Goal: Find specific page/section: Find specific page/section

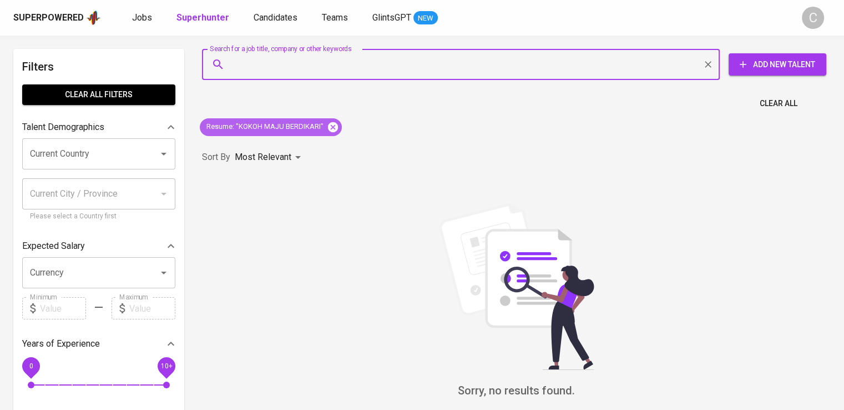
click at [338, 126] on icon at bounding box center [333, 127] width 12 height 12
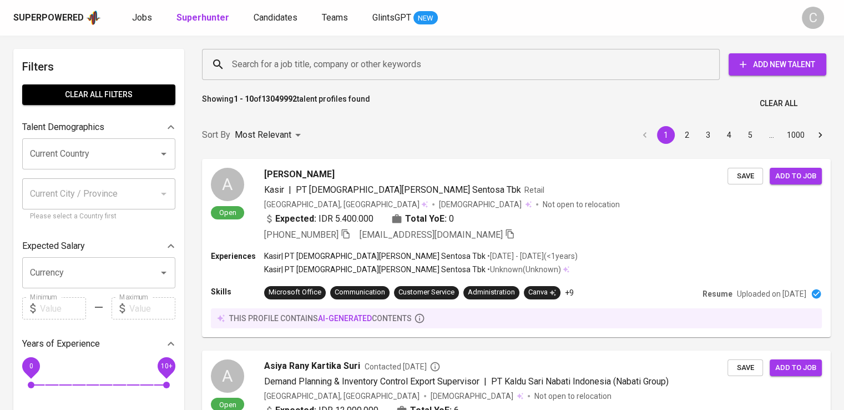
click at [387, 62] on input "Search for a job title, company or other keywords" at bounding box center [463, 64] width 469 height 21
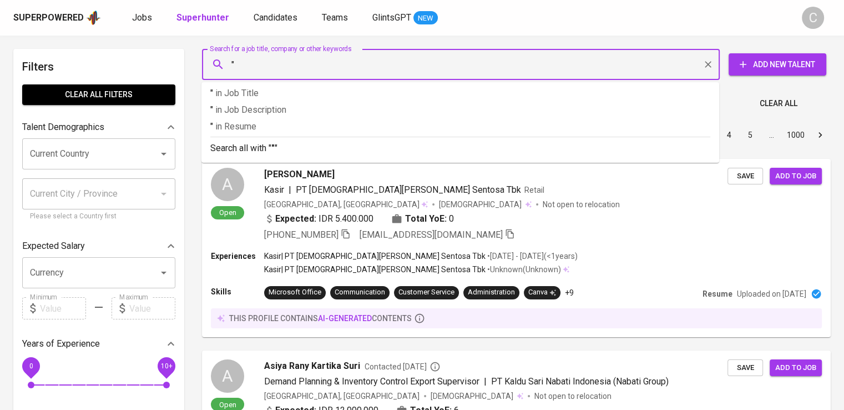
paste input "nok indonesia"
type input ""nok indonesia""
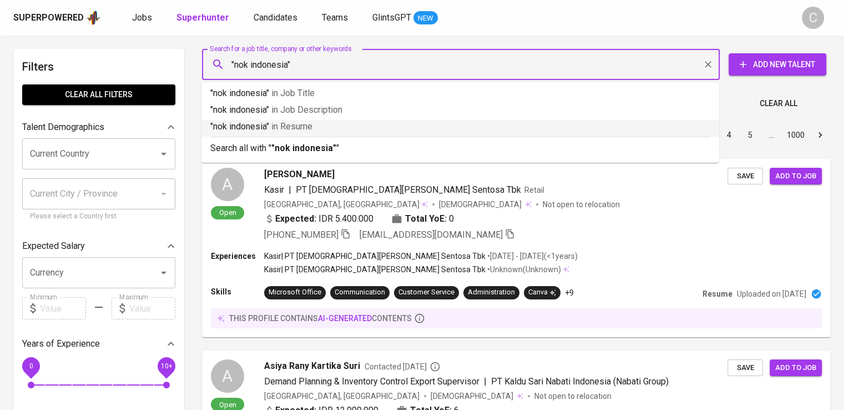
click at [393, 132] on p ""nok indonesia" in Resume" at bounding box center [460, 126] width 500 height 13
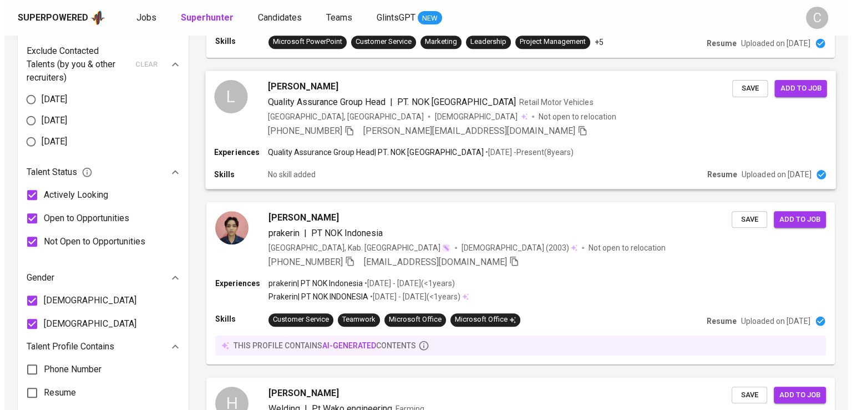
scroll to position [548, 0]
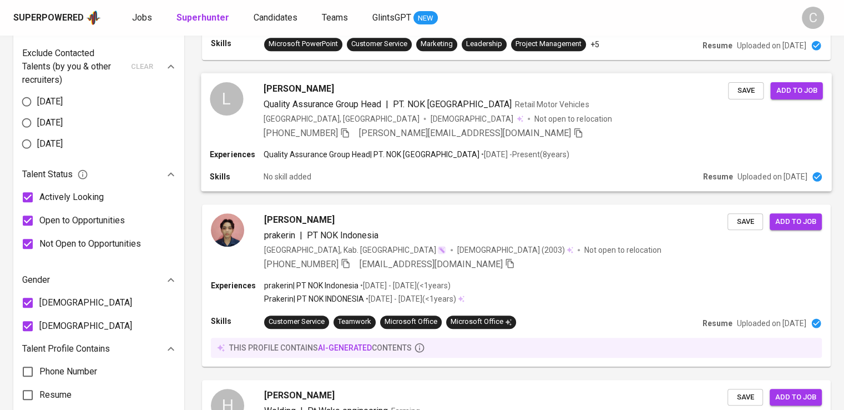
click at [448, 145] on div "L [PERSON_NAME] Quality Assurance Group Head | PT. NOK Indonesia Retail Motor V…" at bounding box center [516, 110] width 630 height 75
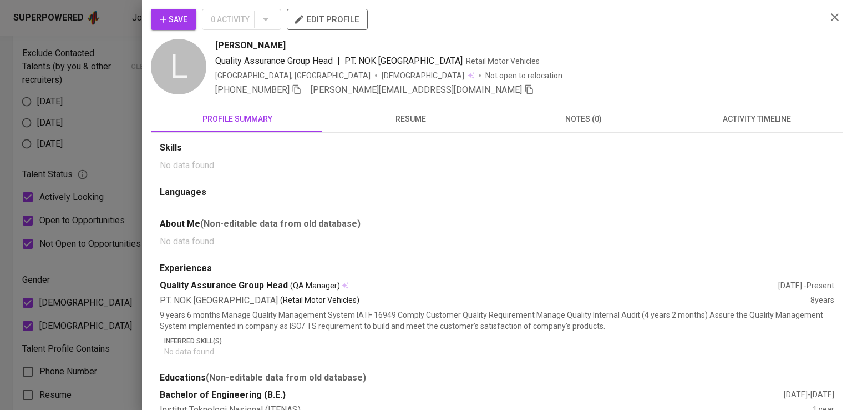
click at [733, 19] on div "Save 0 Activity edit profile" at bounding box center [484, 24] width 667 height 30
click at [301, 92] on icon "button" at bounding box center [297, 89] width 8 height 9
